Goal: Navigation & Orientation: Understand site structure

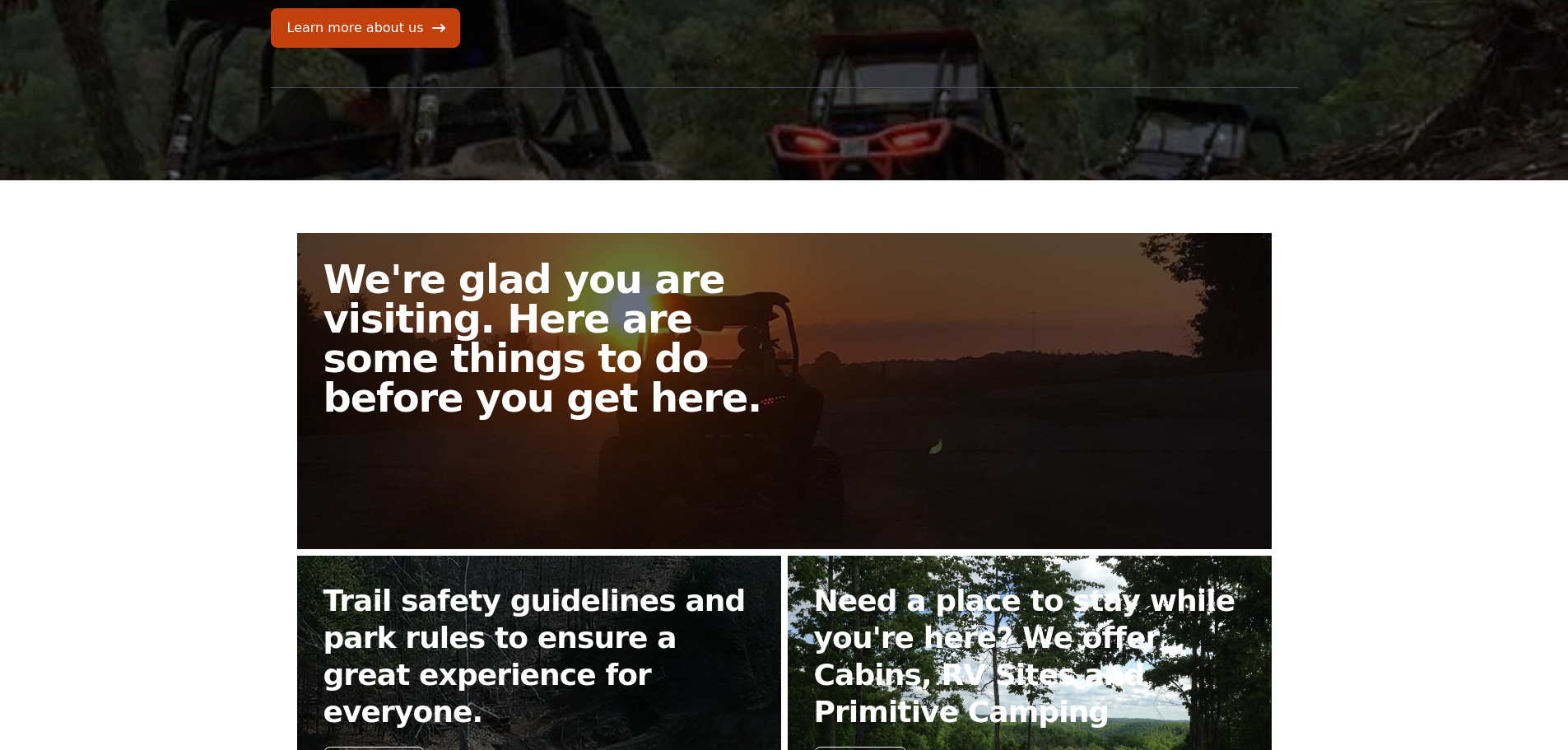
scroll to position [255, 0]
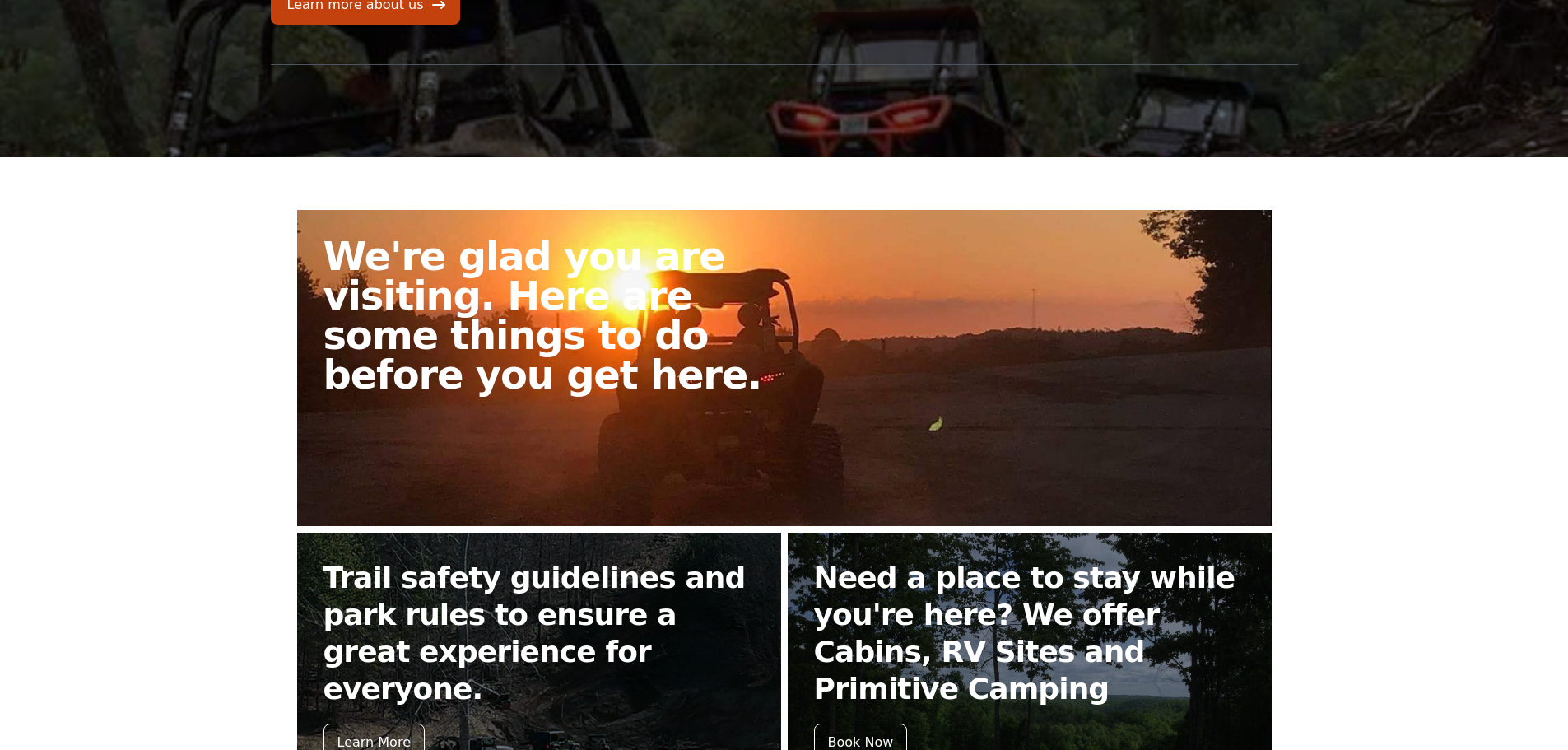
click at [665, 360] on h2 "We're glad you are visiting. Here are some things to do before you get here." at bounding box center [560, 315] width 474 height 158
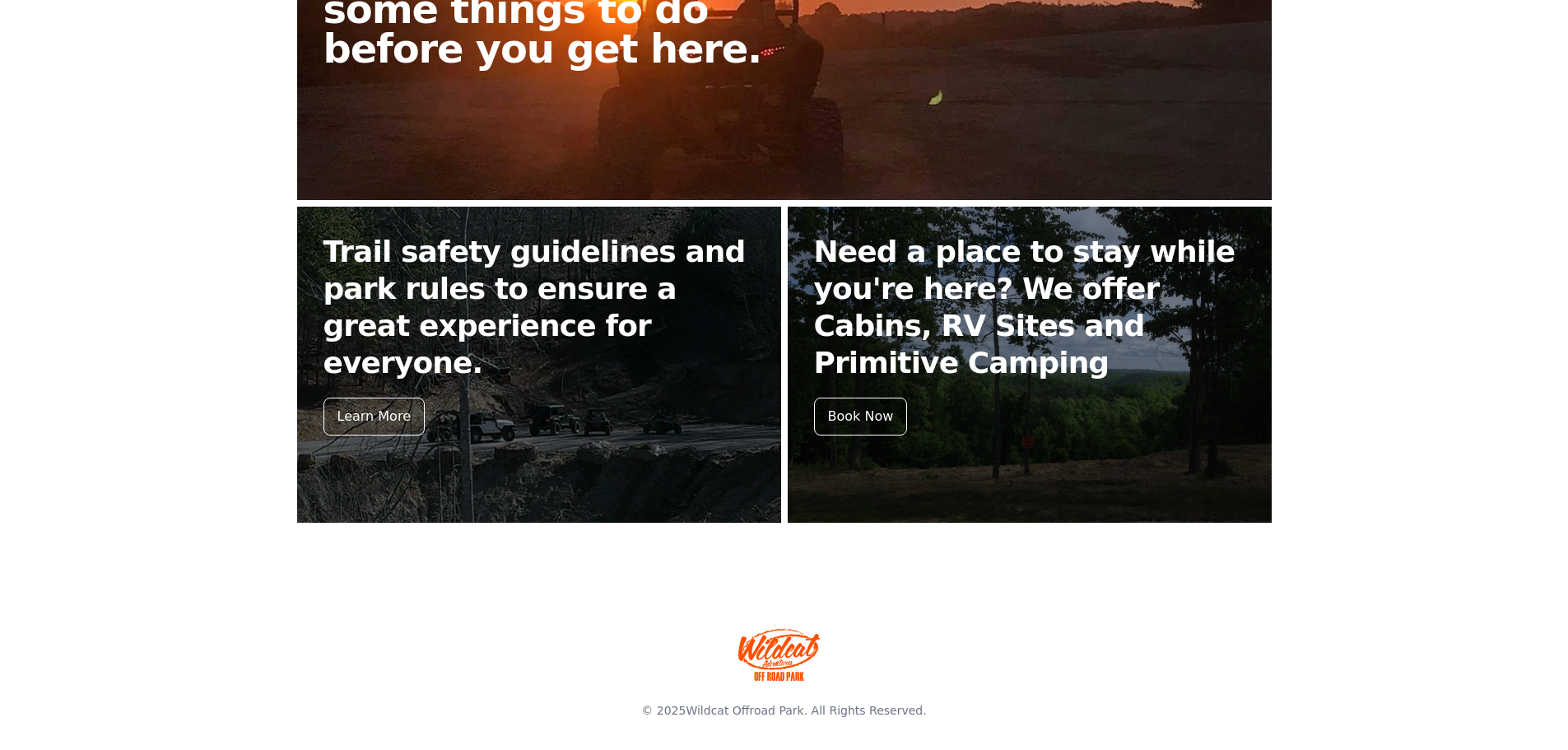
scroll to position [585, 0]
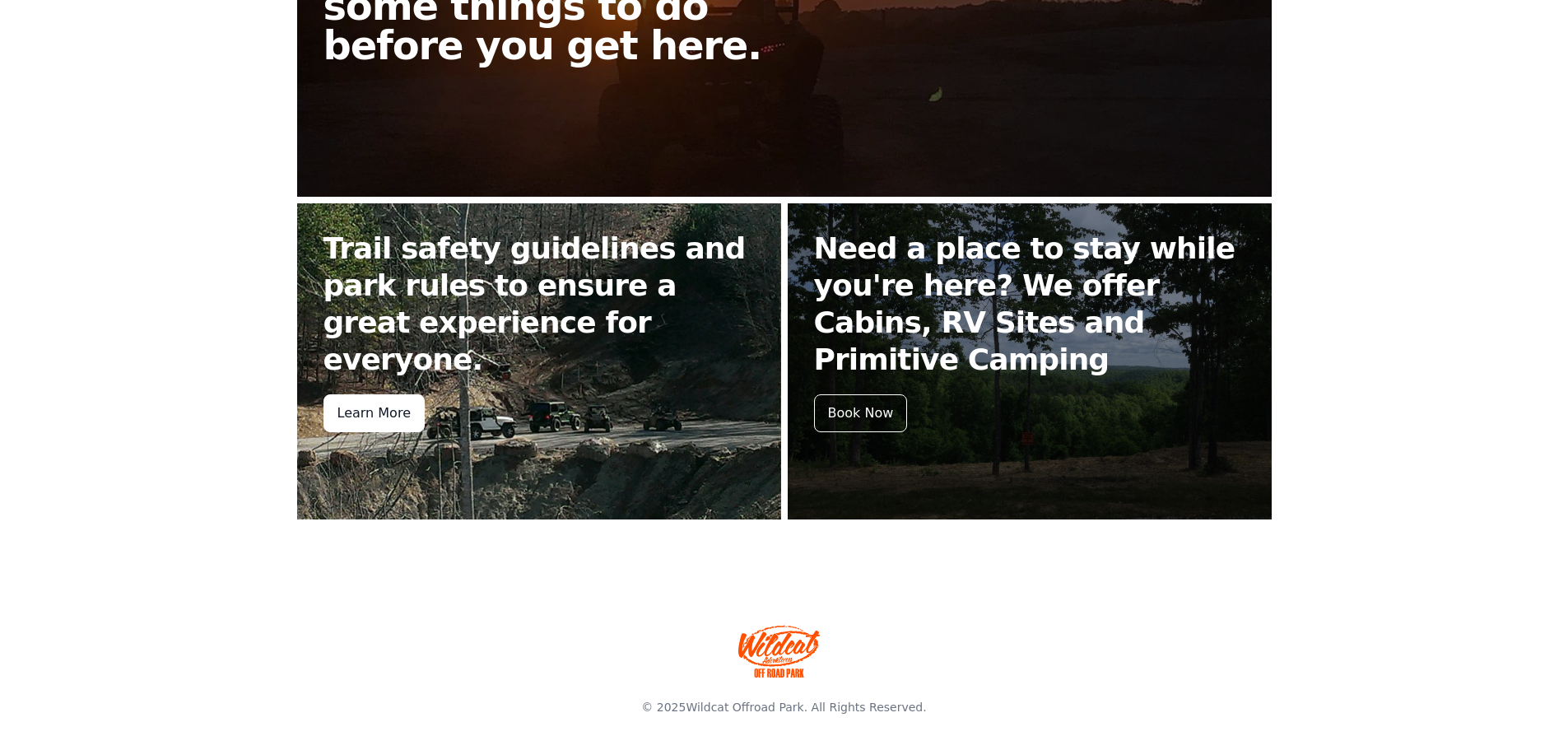
click at [365, 394] on div "Learn More" at bounding box center [374, 413] width 102 height 38
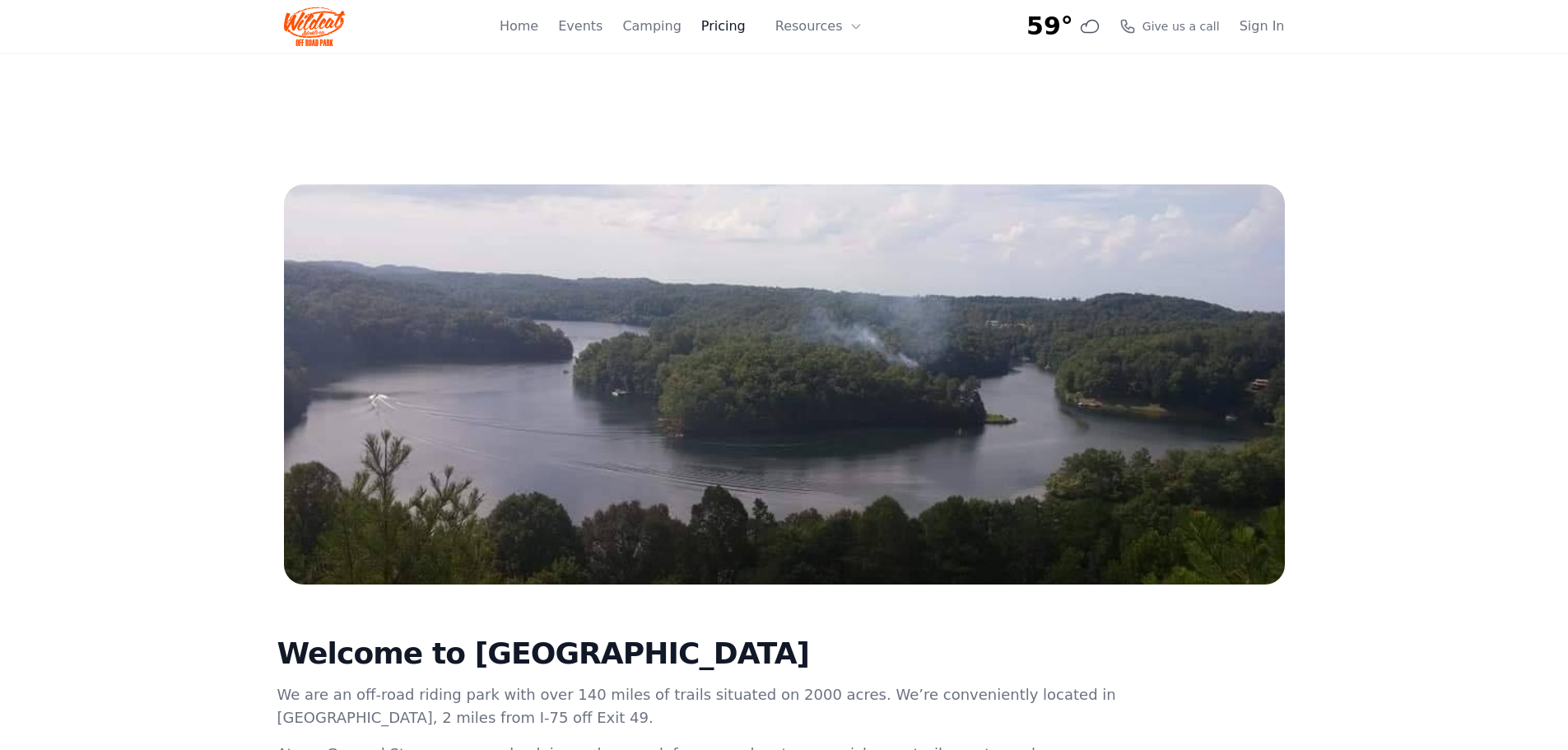
click at [734, 27] on link "Pricing" at bounding box center [724, 26] width 44 height 19
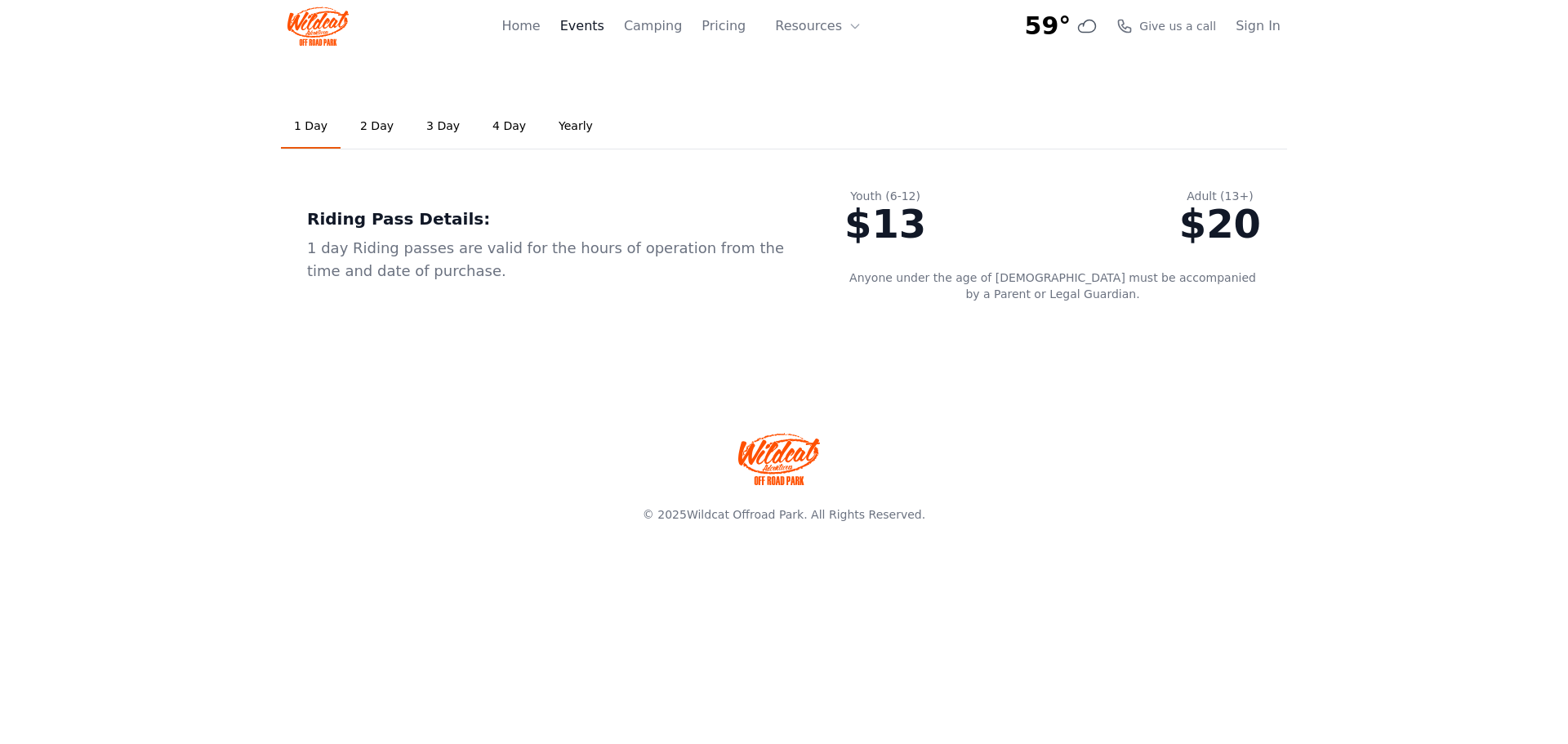
click at [604, 27] on link "Events" at bounding box center [583, 26] width 44 height 19
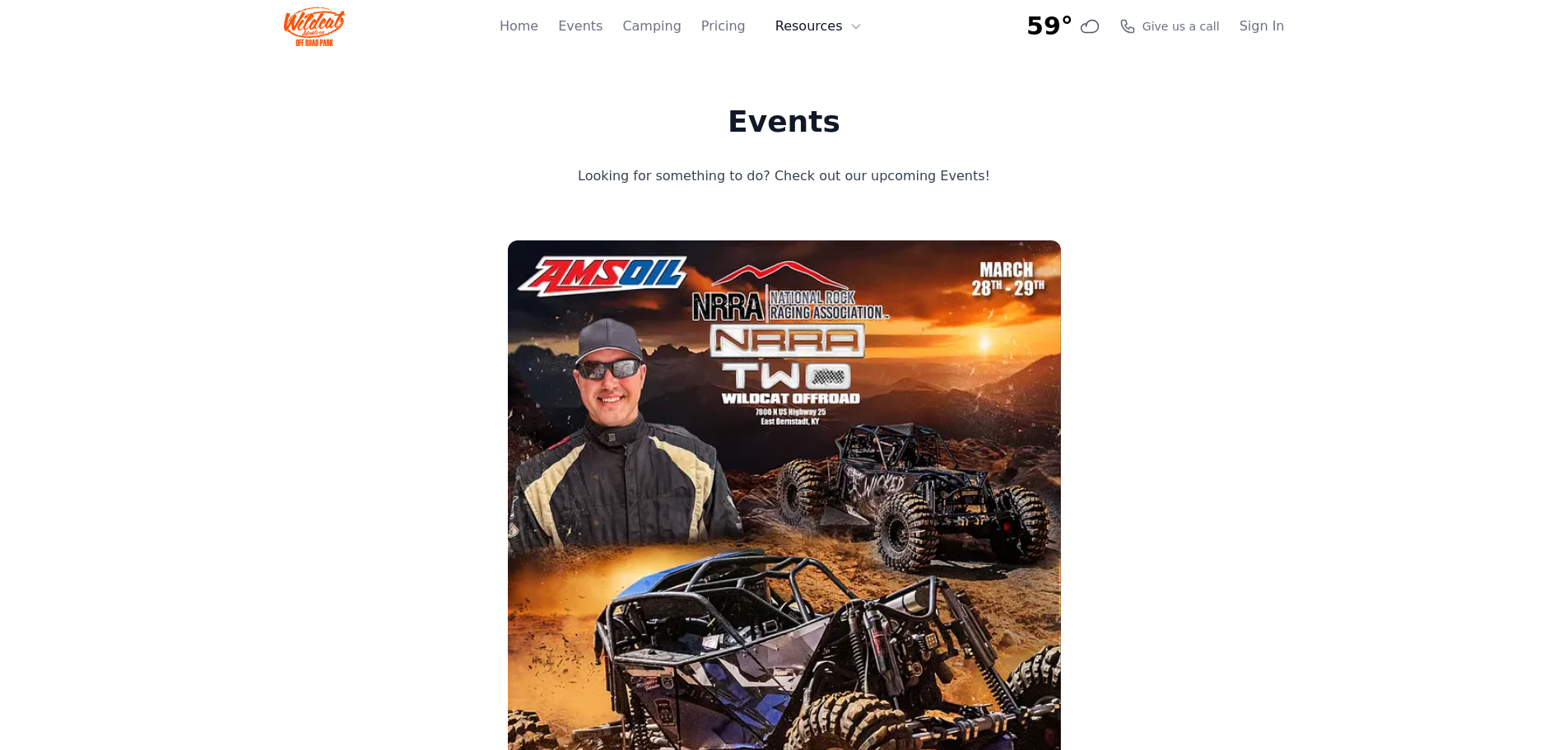
click at [811, 21] on button "Resources" at bounding box center [819, 27] width 107 height 33
click at [826, 67] on link "About" at bounding box center [844, 67] width 158 height 30
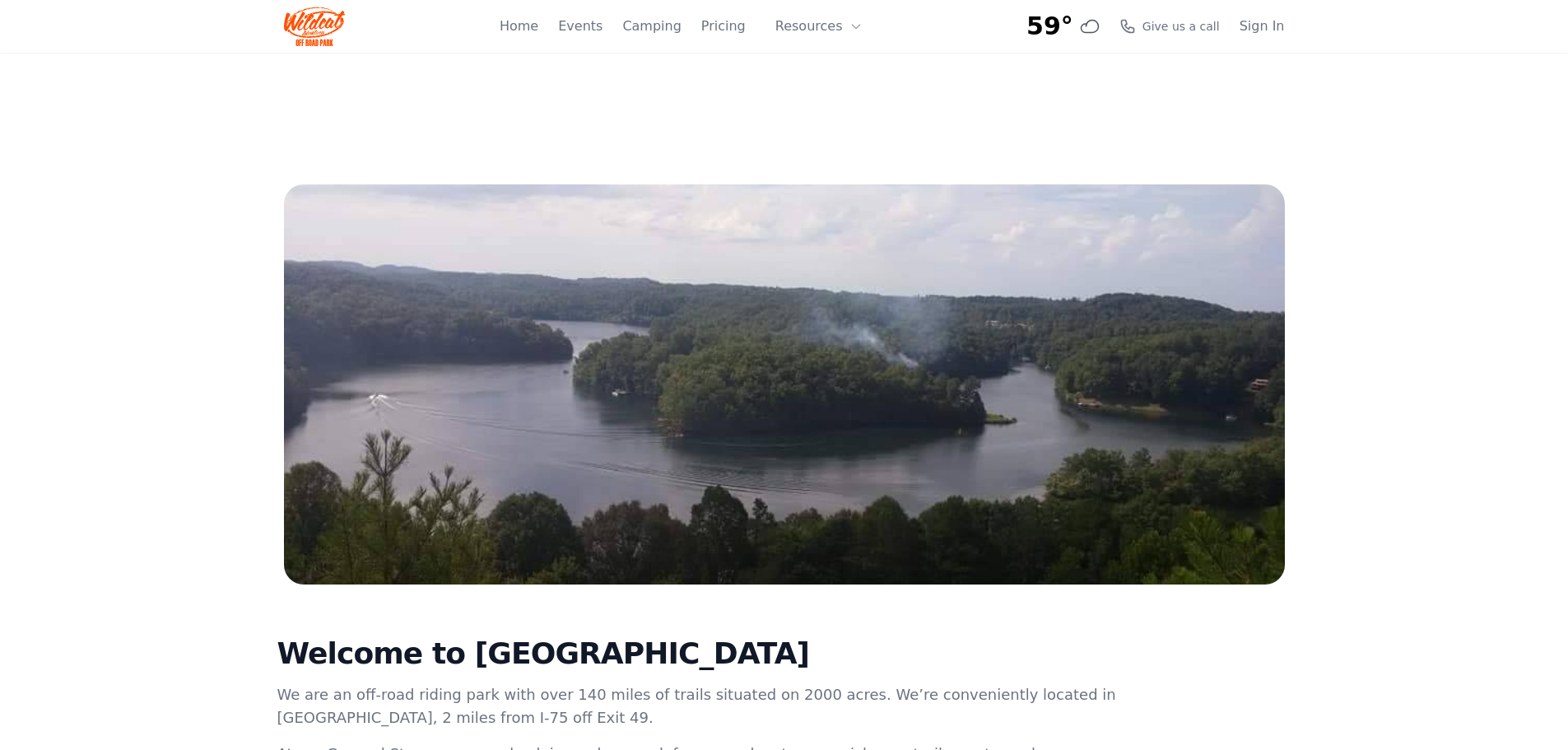
scroll to position [330, 0]
